Goal: Transaction & Acquisition: Purchase product/service

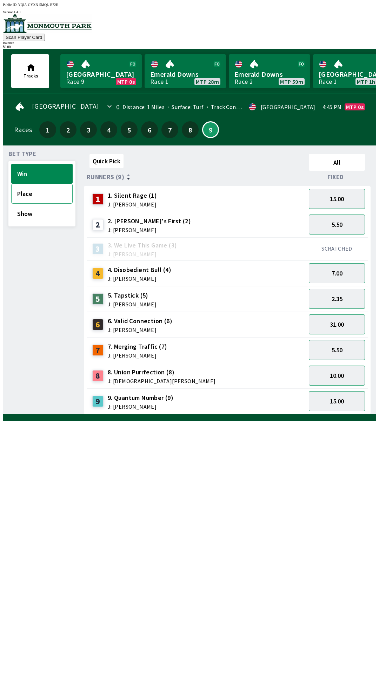
click at [31, 191] on button "Place" at bounding box center [41, 194] width 61 height 20
click at [28, 168] on button "Win" at bounding box center [41, 174] width 61 height 20
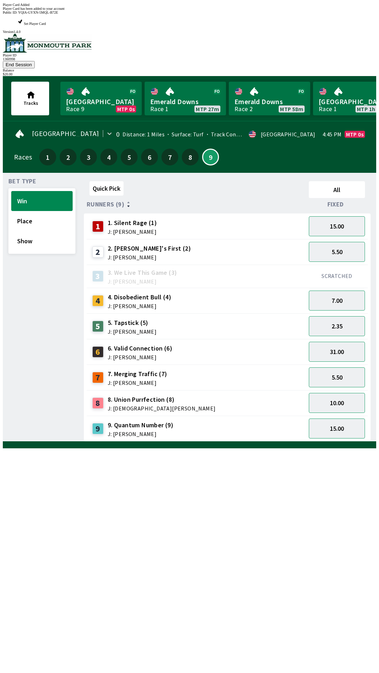
click at [231, 442] on div "Quick Pick All Runners (9) Fixed 1 1. Silent Rage (1) J: [PERSON_NAME] 15.00 2 …" at bounding box center [230, 309] width 292 height 263
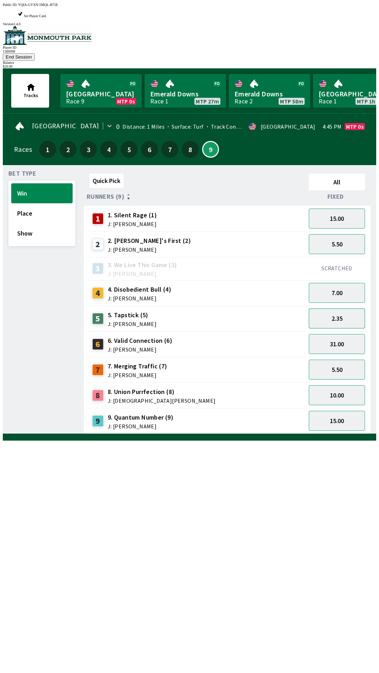
click at [340, 309] on button "2.35" at bounding box center [337, 319] width 56 height 20
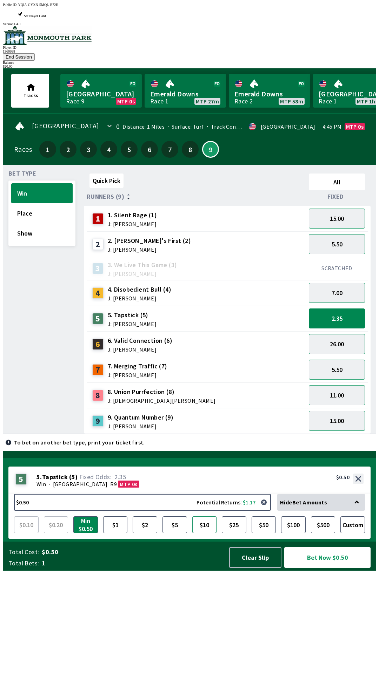
click at [205, 533] on button "$10" at bounding box center [204, 525] width 25 height 17
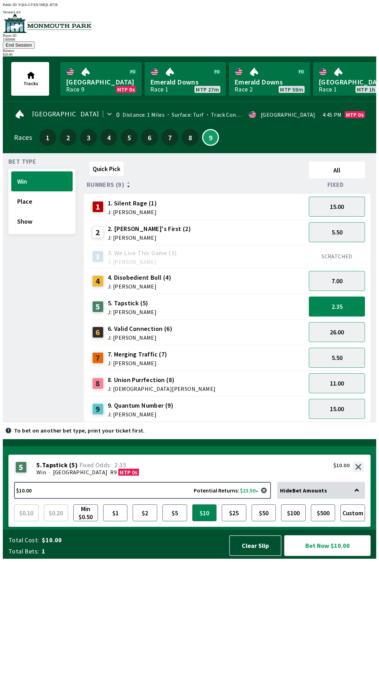
click at [325, 556] on button "Bet Now $10.00" at bounding box center [327, 545] width 86 height 21
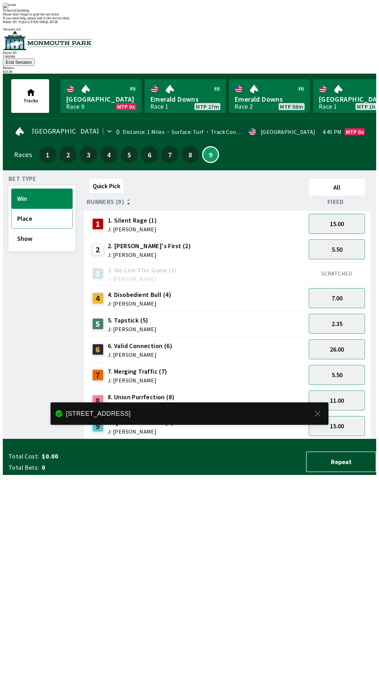
click at [23, 209] on button "Place" at bounding box center [41, 219] width 61 height 20
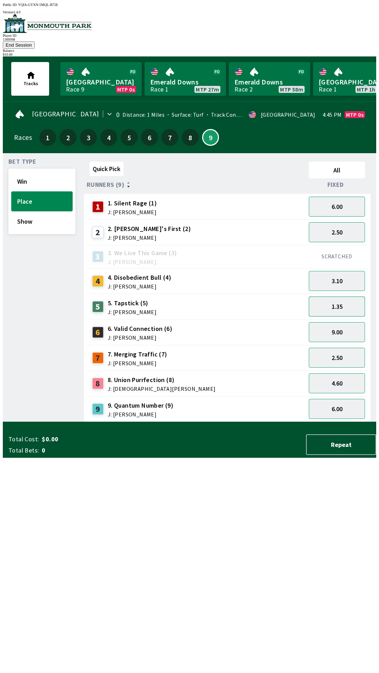
click at [341, 298] on button "1.35" at bounding box center [337, 307] width 56 height 20
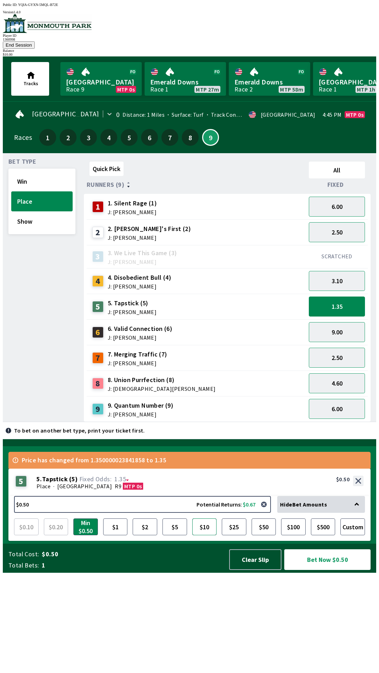
click at [203, 535] on button "$10" at bounding box center [204, 527] width 25 height 17
click at [343, 570] on button "Bet Now $10.00" at bounding box center [327, 559] width 86 height 21
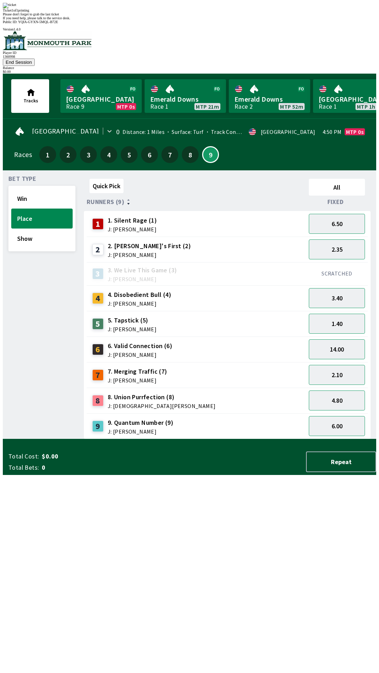
click at [55, 439] on div "Bet Type Win Place Show" at bounding box center [41, 307] width 67 height 263
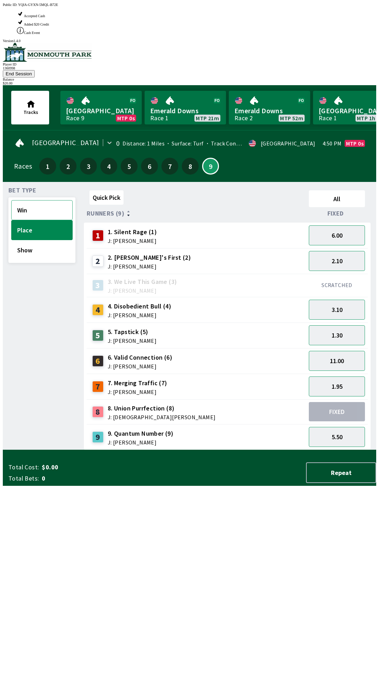
click at [45, 200] on button "Win" at bounding box center [41, 210] width 61 height 20
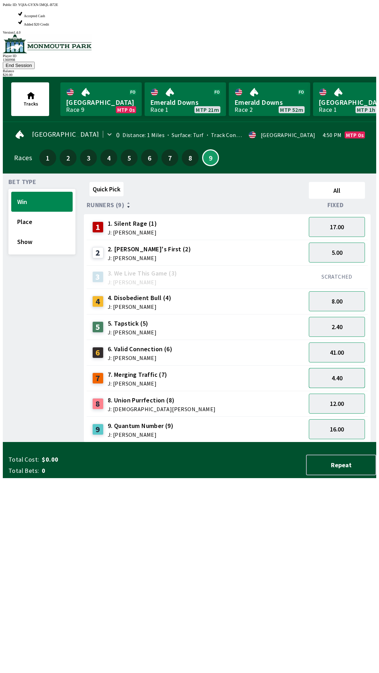
click at [351, 368] on button "4.40" at bounding box center [337, 378] width 56 height 20
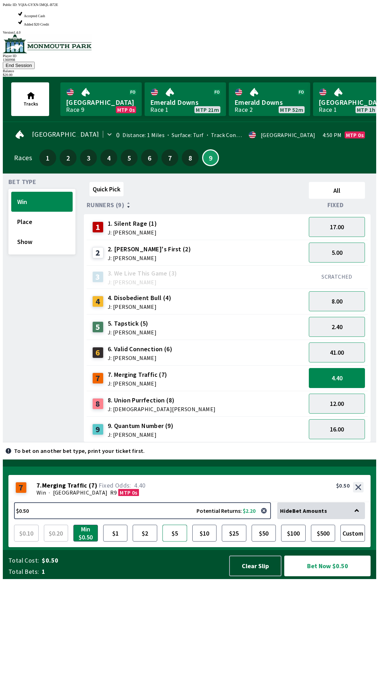
click at [182, 542] on button "$5" at bounding box center [174, 533] width 25 height 17
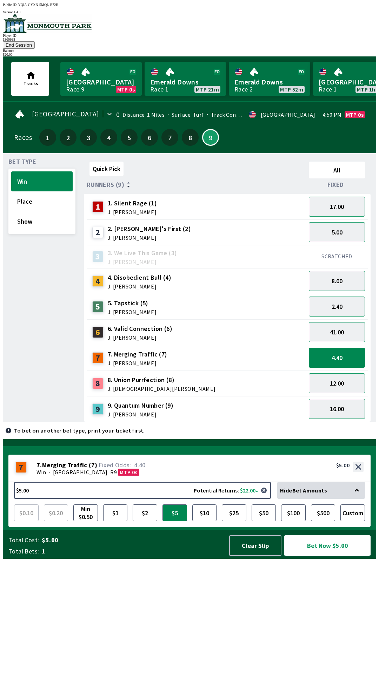
click at [312, 556] on button "Bet Now $5.00" at bounding box center [327, 545] width 86 height 21
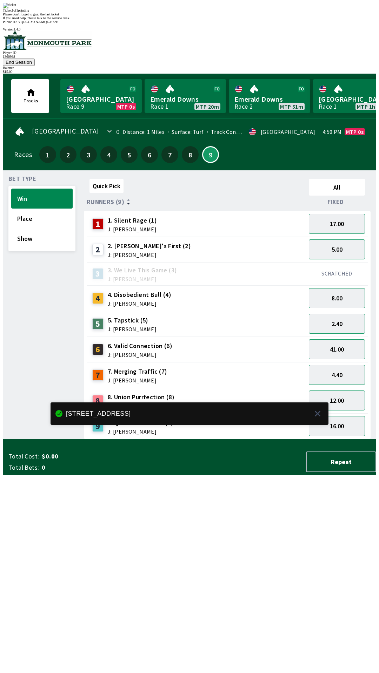
click at [171, 439] on div "Quick Pick All Runners (9) Fixed 1 1. Silent Rage (1) J: [PERSON_NAME] 17.00 2 …" at bounding box center [230, 307] width 292 height 263
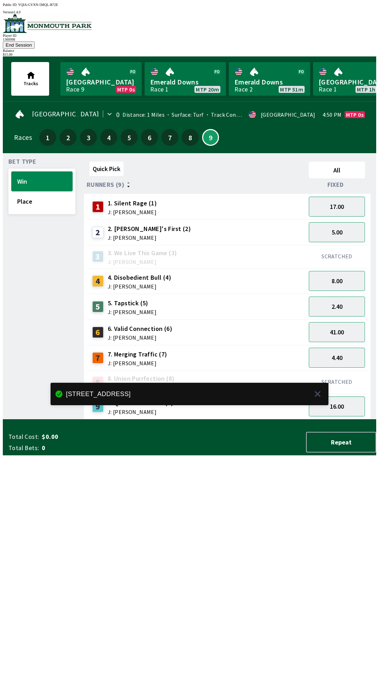
click at [35, 41] on button "End Session" at bounding box center [19, 44] width 32 height 7
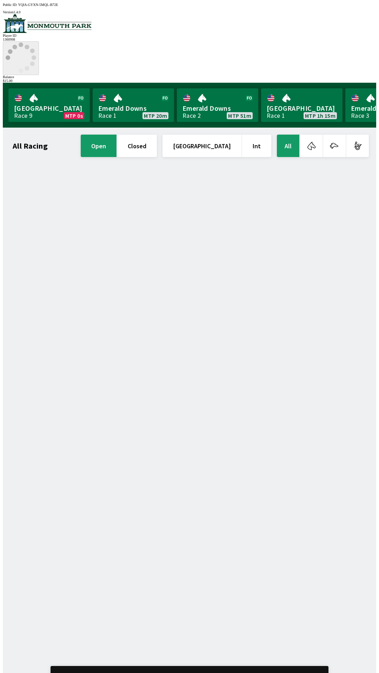
click at [36, 42] on icon at bounding box center [21, 57] width 31 height 31
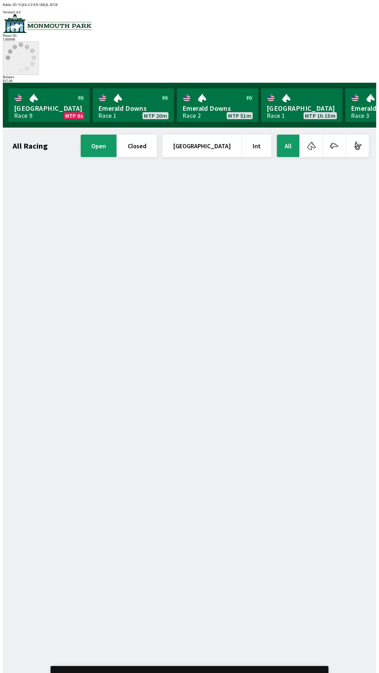
click at [17, 45] on circle at bounding box center [15, 47] width 5 height 5
click at [36, 42] on icon at bounding box center [21, 57] width 31 height 31
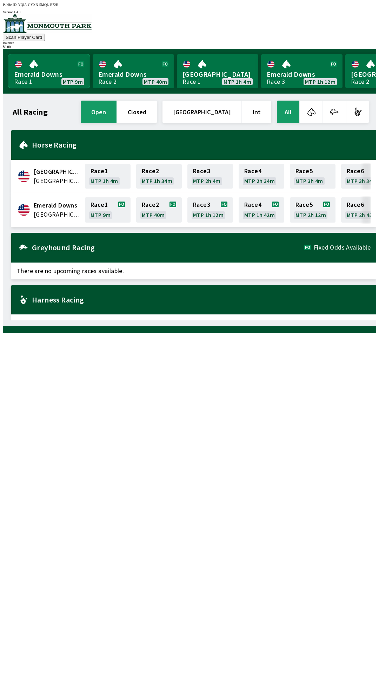
click at [41, 74] on link "Emerald Downs Race 1 MTP 9m" at bounding box center [48, 71] width 81 height 34
